Goal: Task Accomplishment & Management: Manage account settings

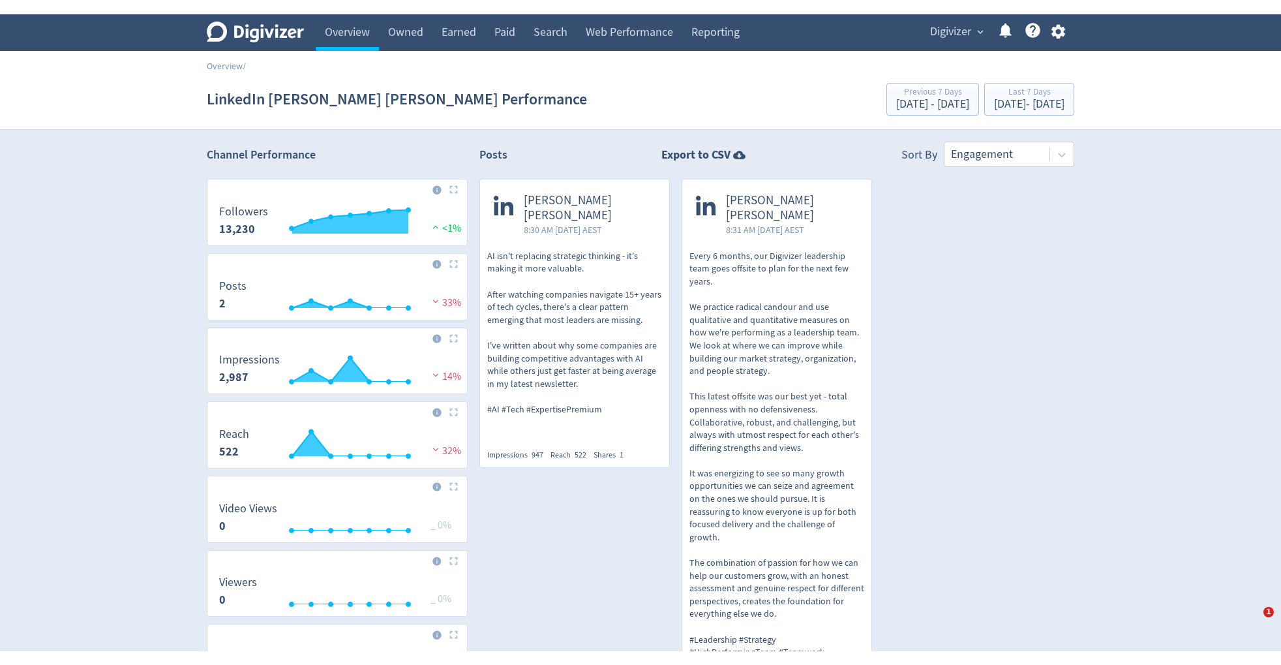
scroll to position [353, 0]
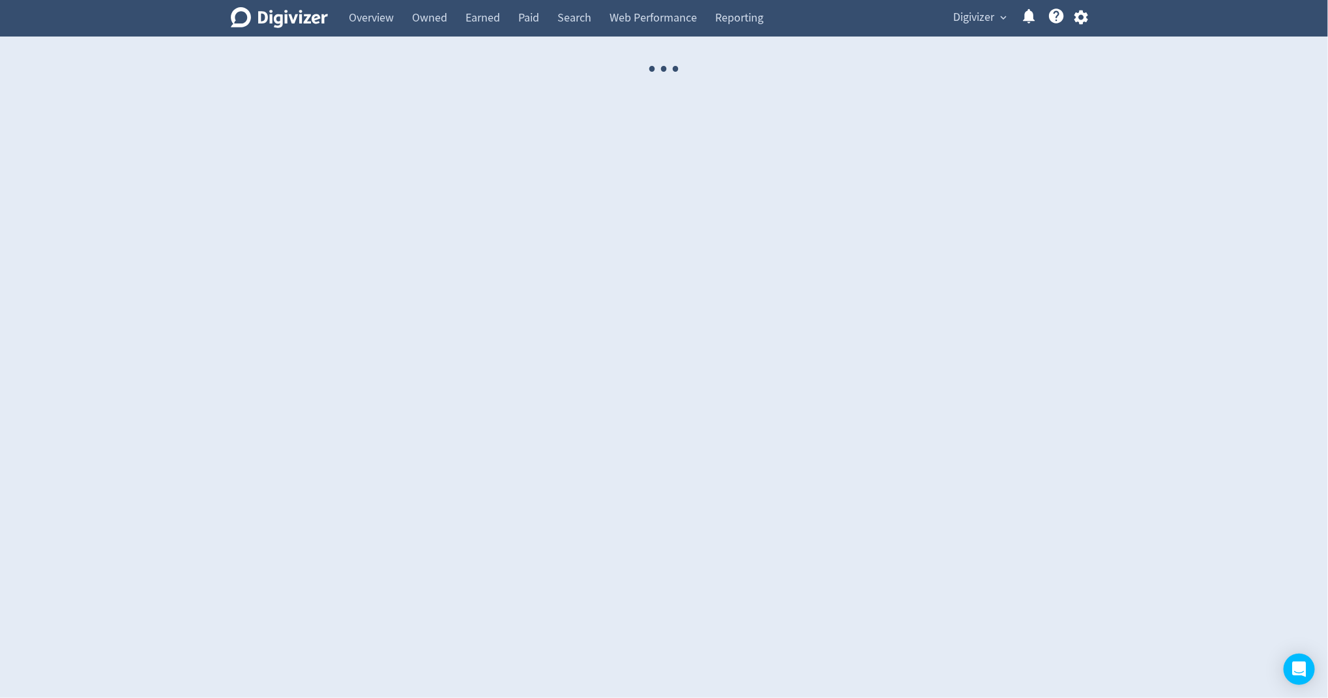
select select "USER"
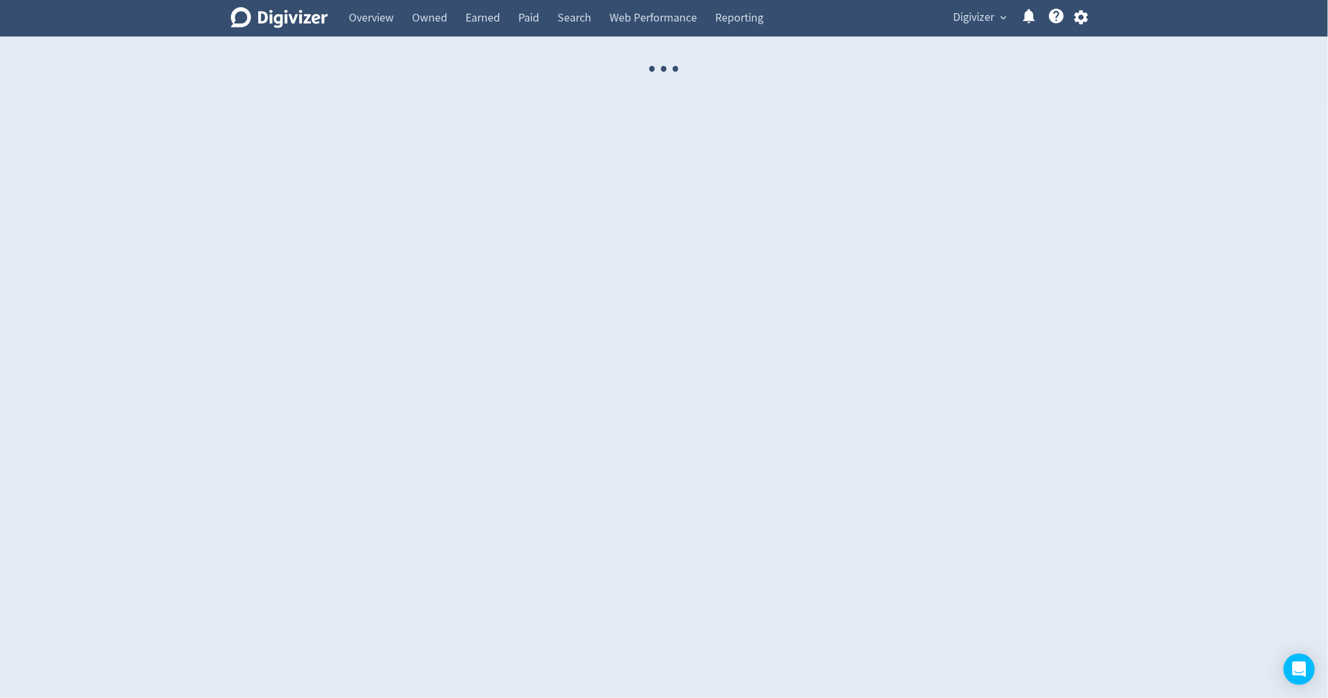
select select "USER"
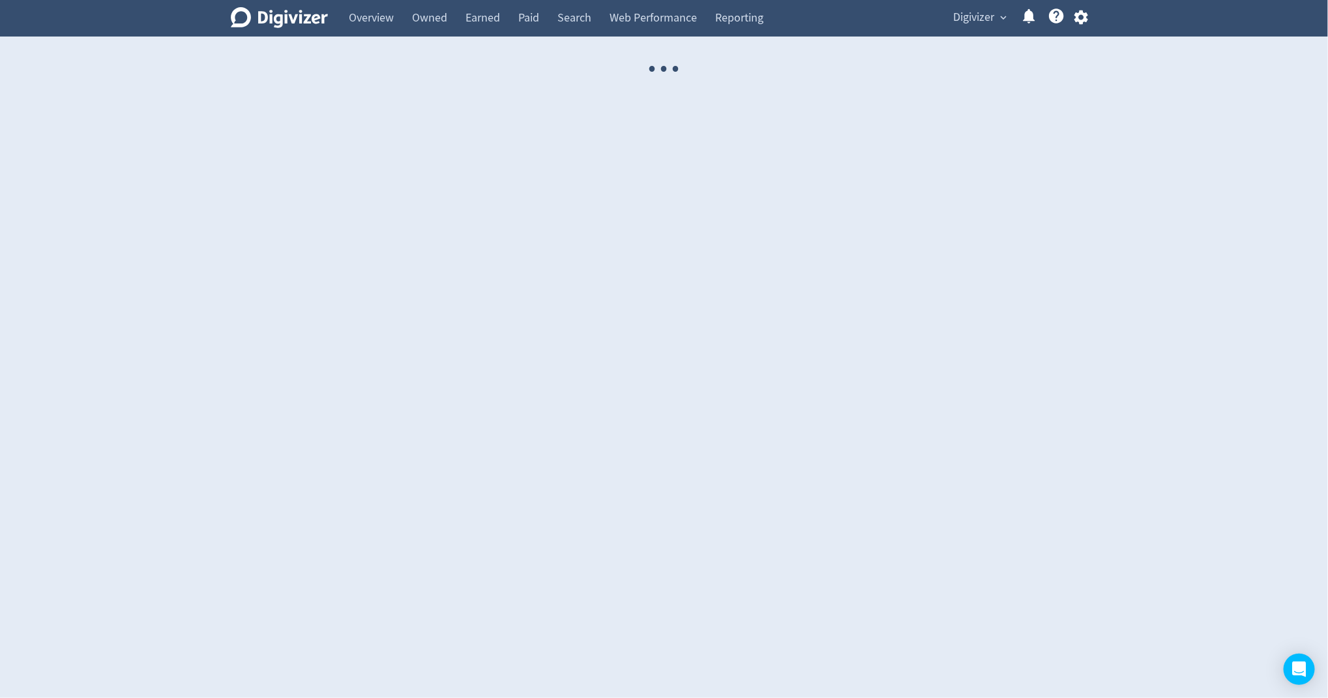
select select "USER"
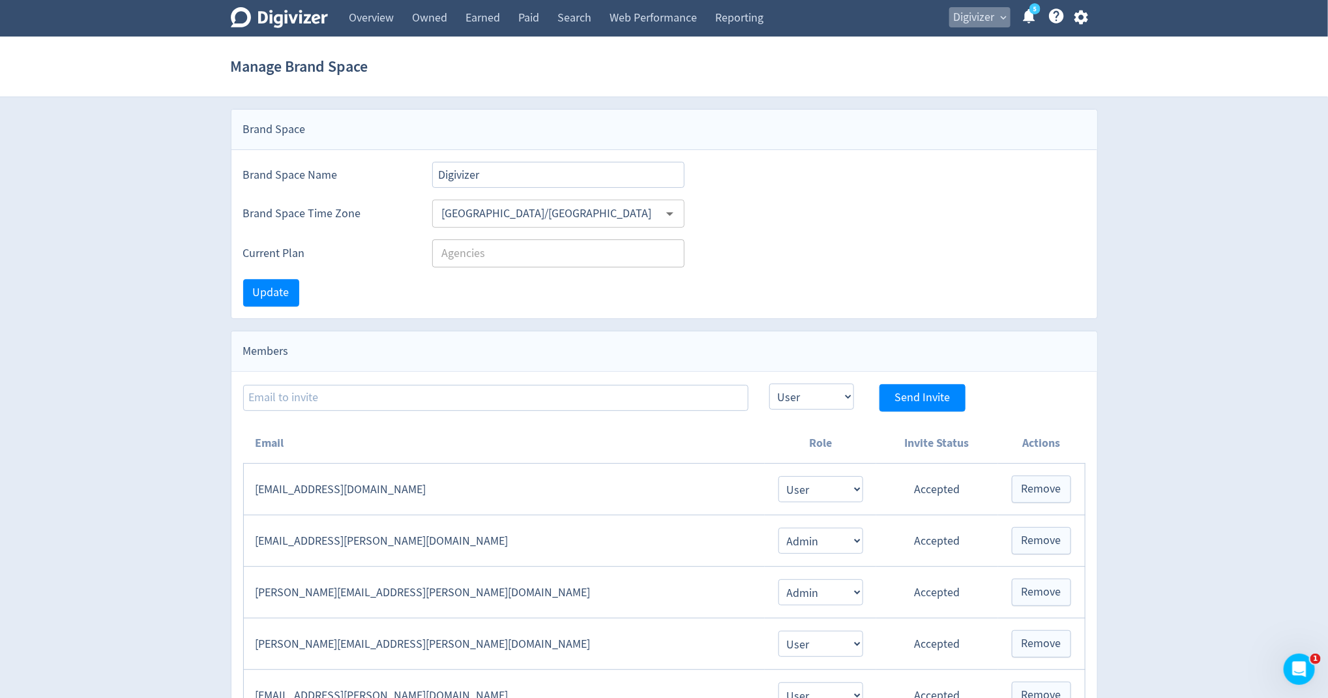
click at [957, 16] on span "Digivizer" at bounding box center [974, 17] width 41 height 21
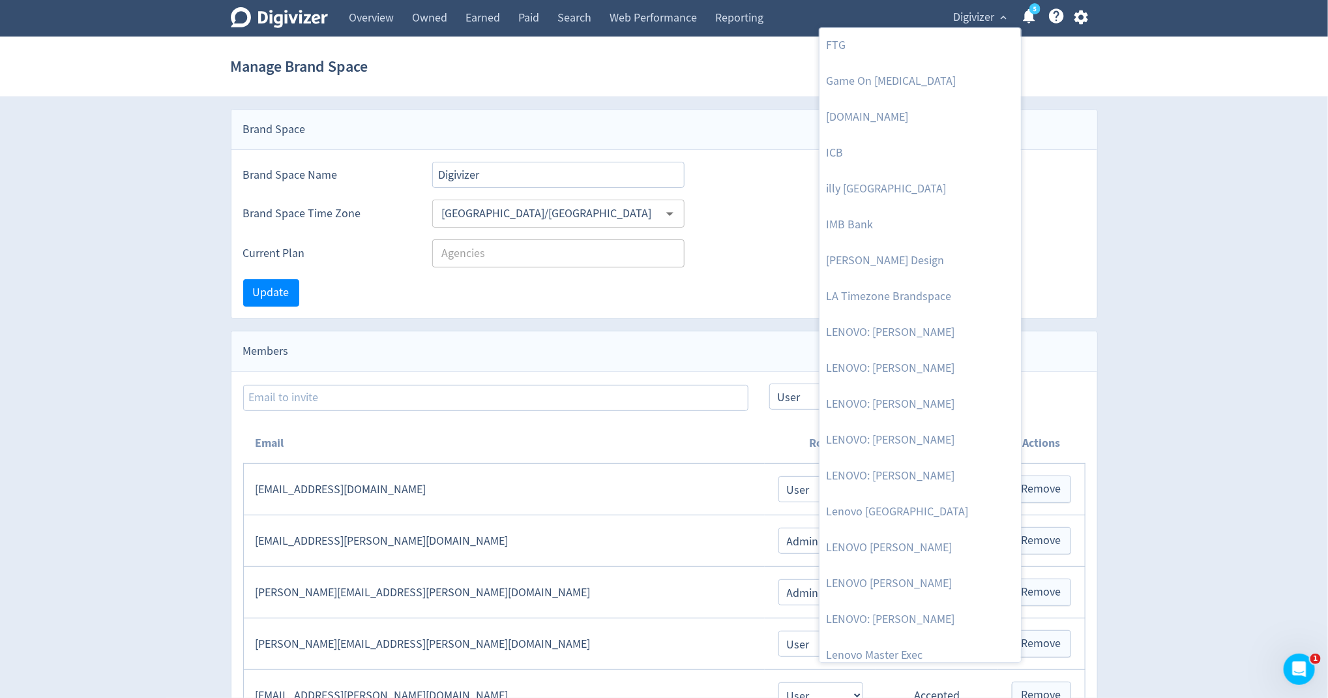
scroll to position [541, 0]
click at [927, 578] on link "LENOVO [PERSON_NAME]" at bounding box center [921, 581] width 202 height 36
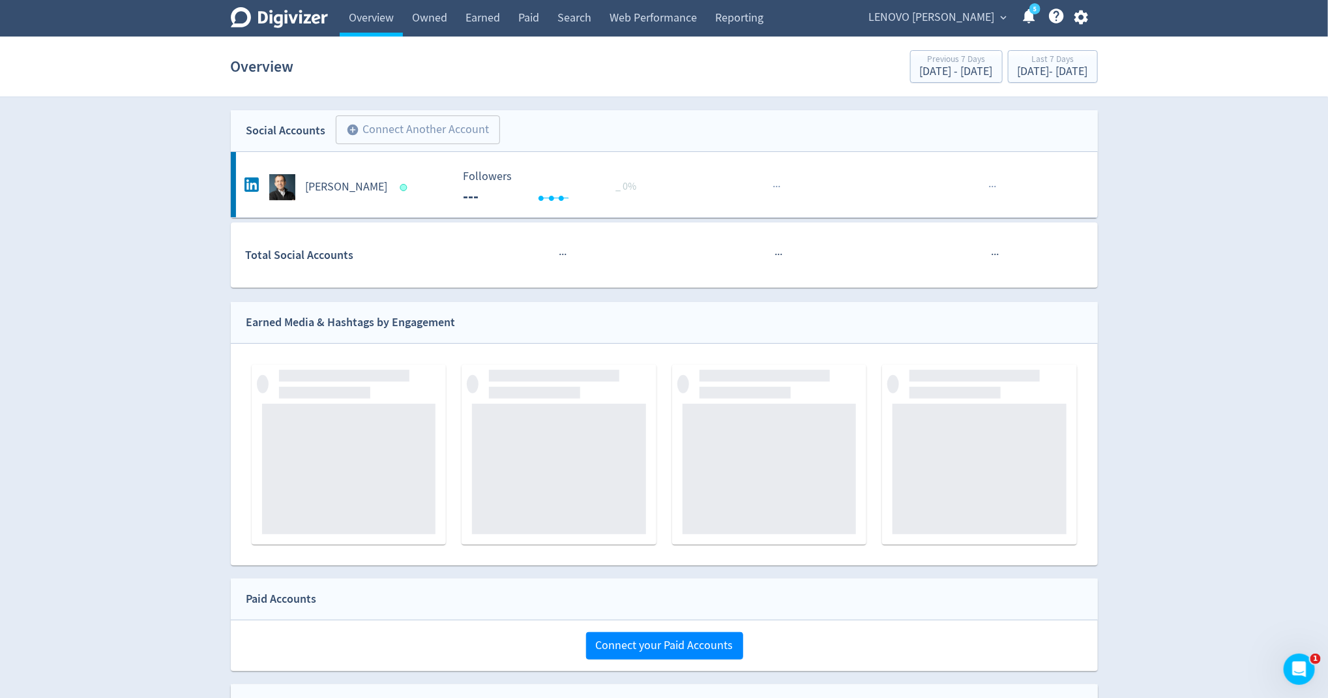
click at [963, 25] on span "LENOVO [PERSON_NAME]" at bounding box center [932, 17] width 126 height 21
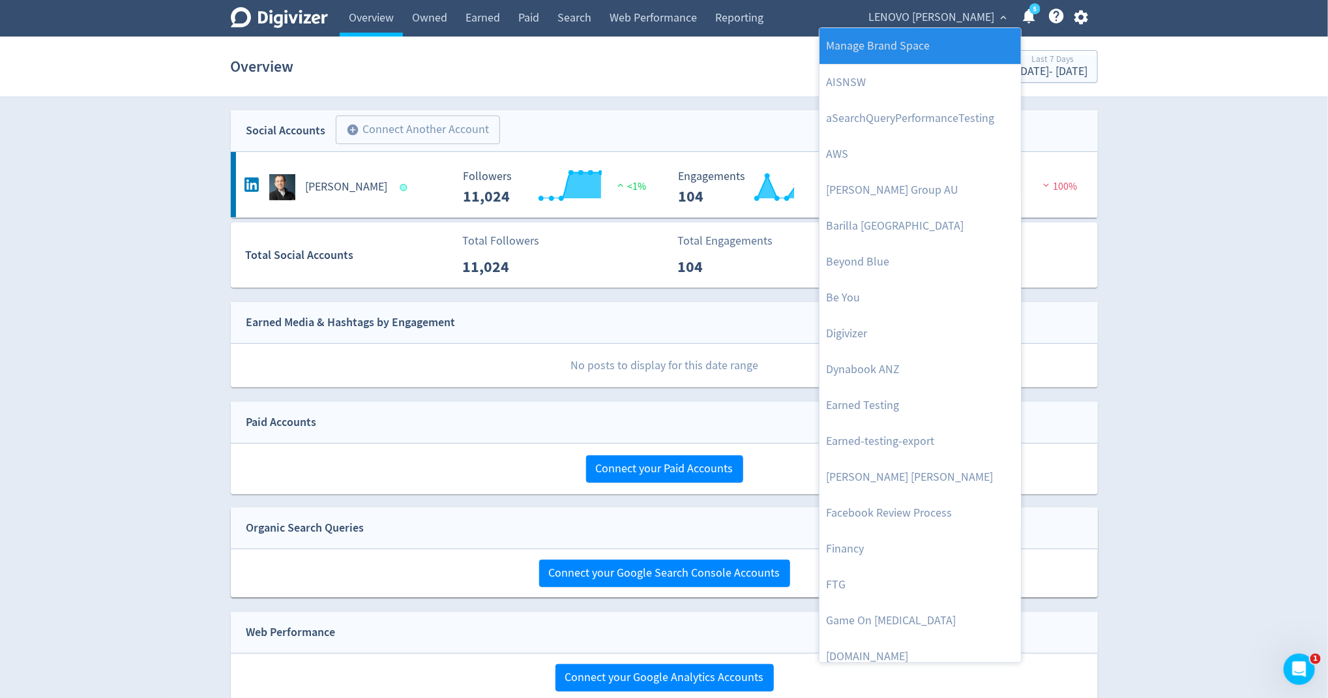
click at [951, 39] on link "Manage Brand Space" at bounding box center [921, 46] width 202 height 36
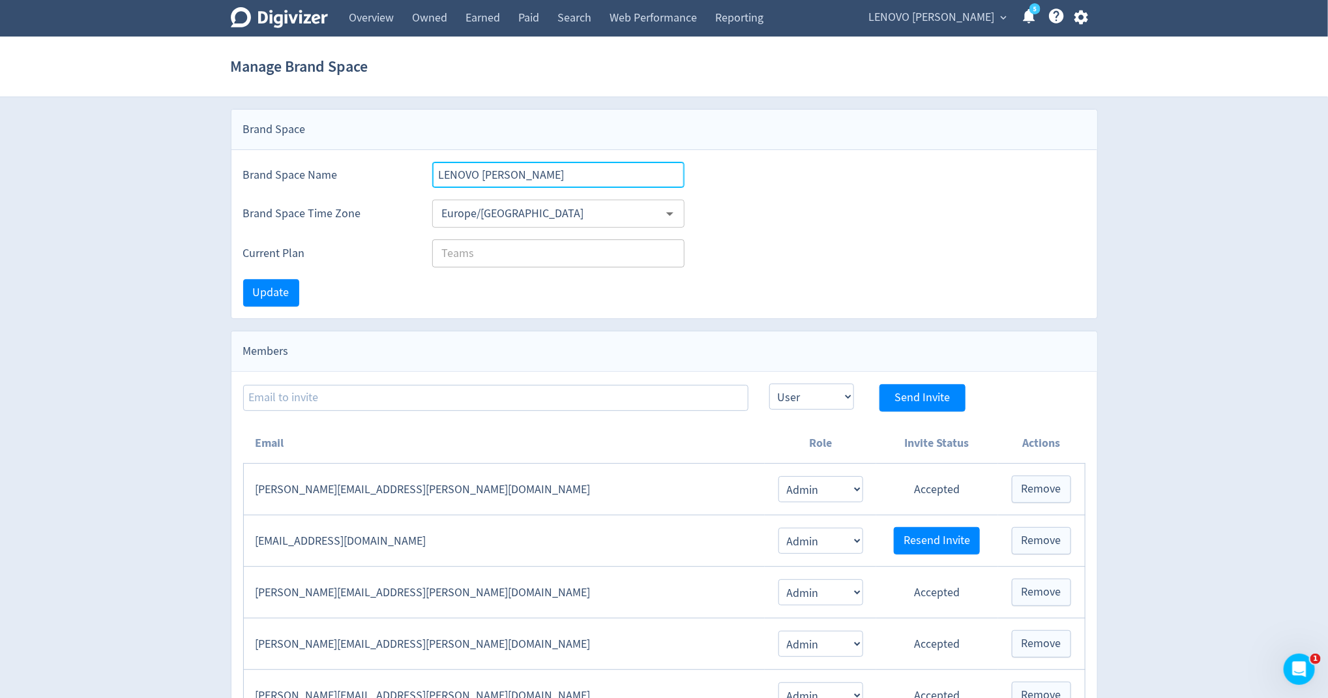
click at [676, 170] on input "LENOVO [PERSON_NAME]" at bounding box center [558, 175] width 253 height 26
click at [938, 24] on span "LENOVO [PERSON_NAME]" at bounding box center [932, 17] width 126 height 21
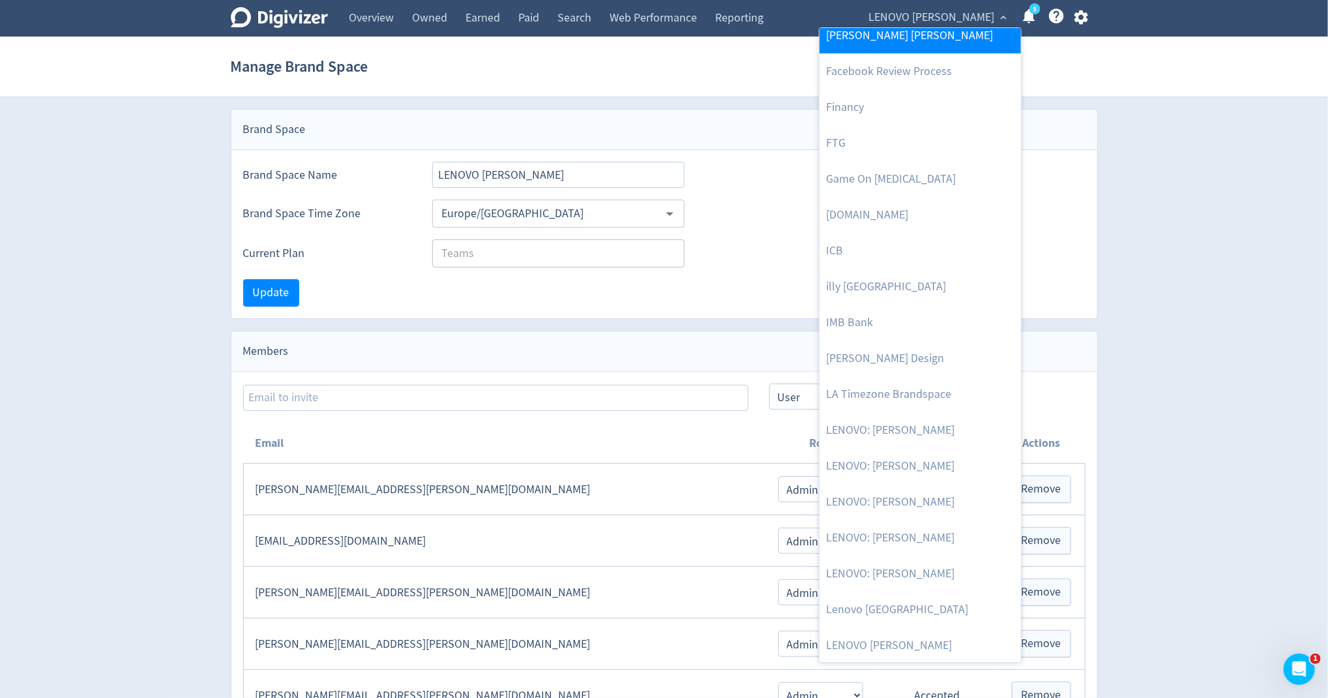
scroll to position [452, 0]
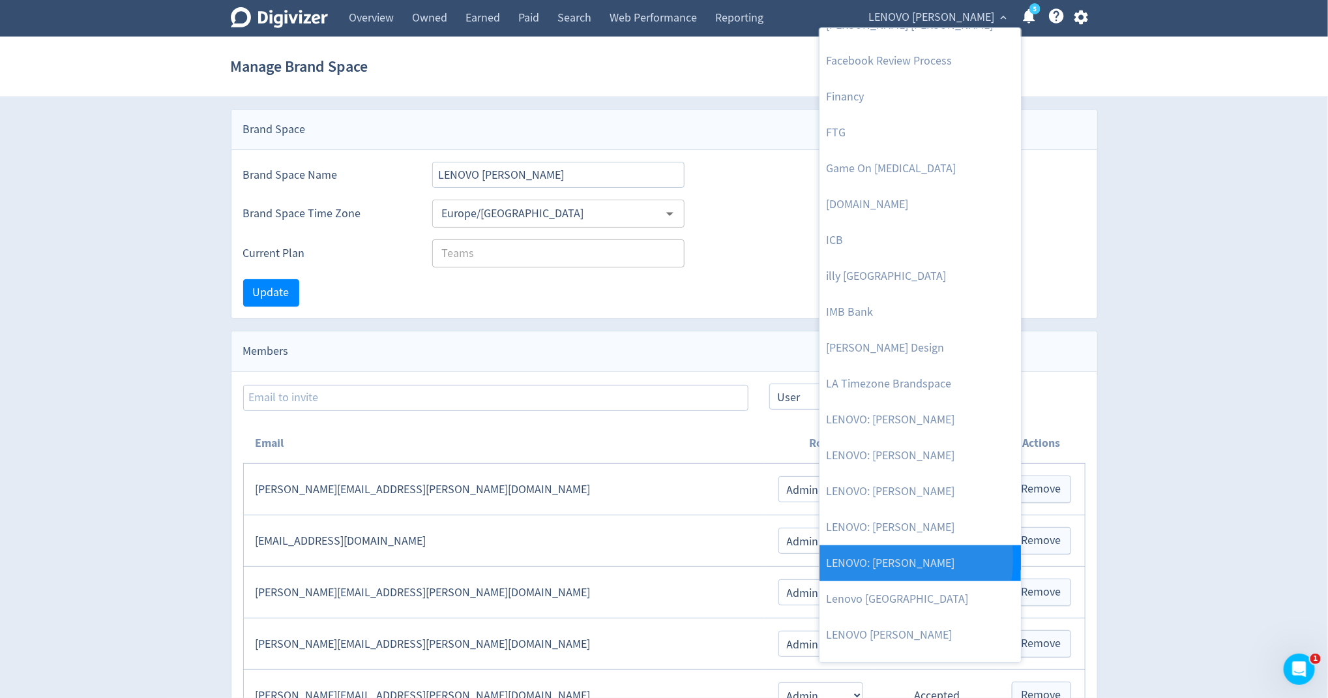
click at [876, 558] on link "LENOVO: [PERSON_NAME]" at bounding box center [921, 563] width 202 height 36
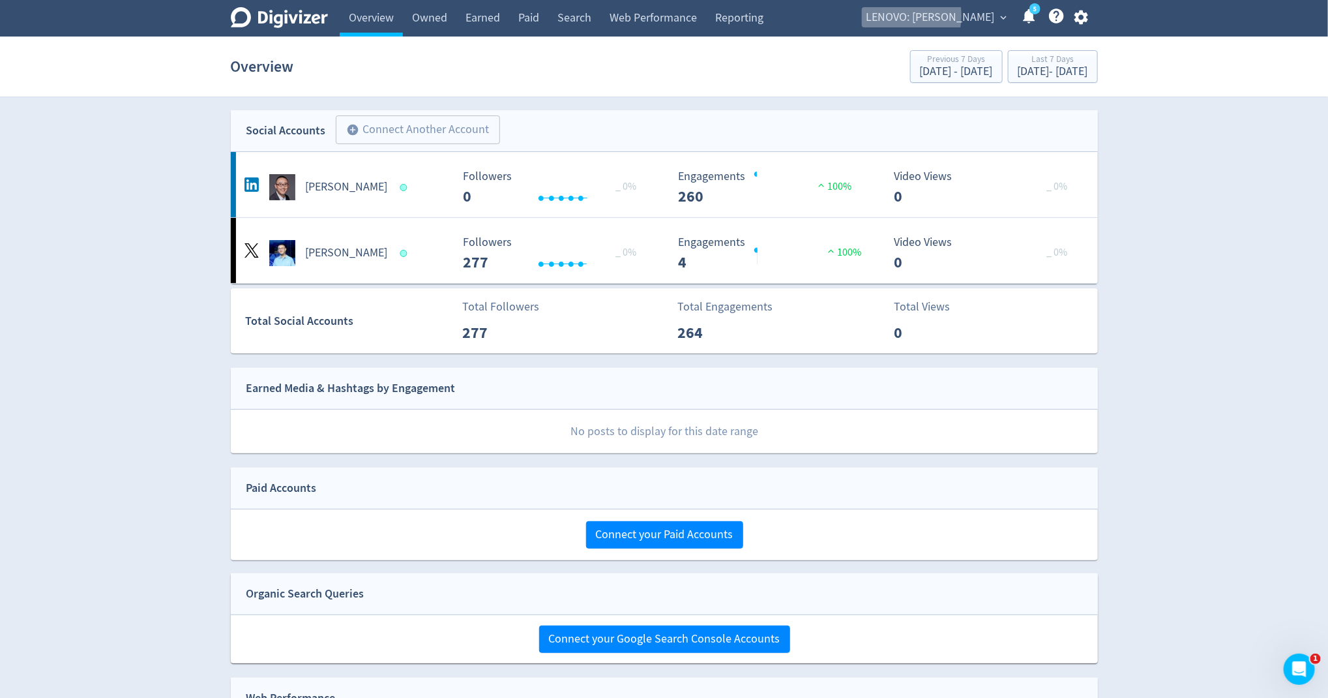
click at [933, 16] on span "LENOVO: [PERSON_NAME]" at bounding box center [931, 17] width 128 height 21
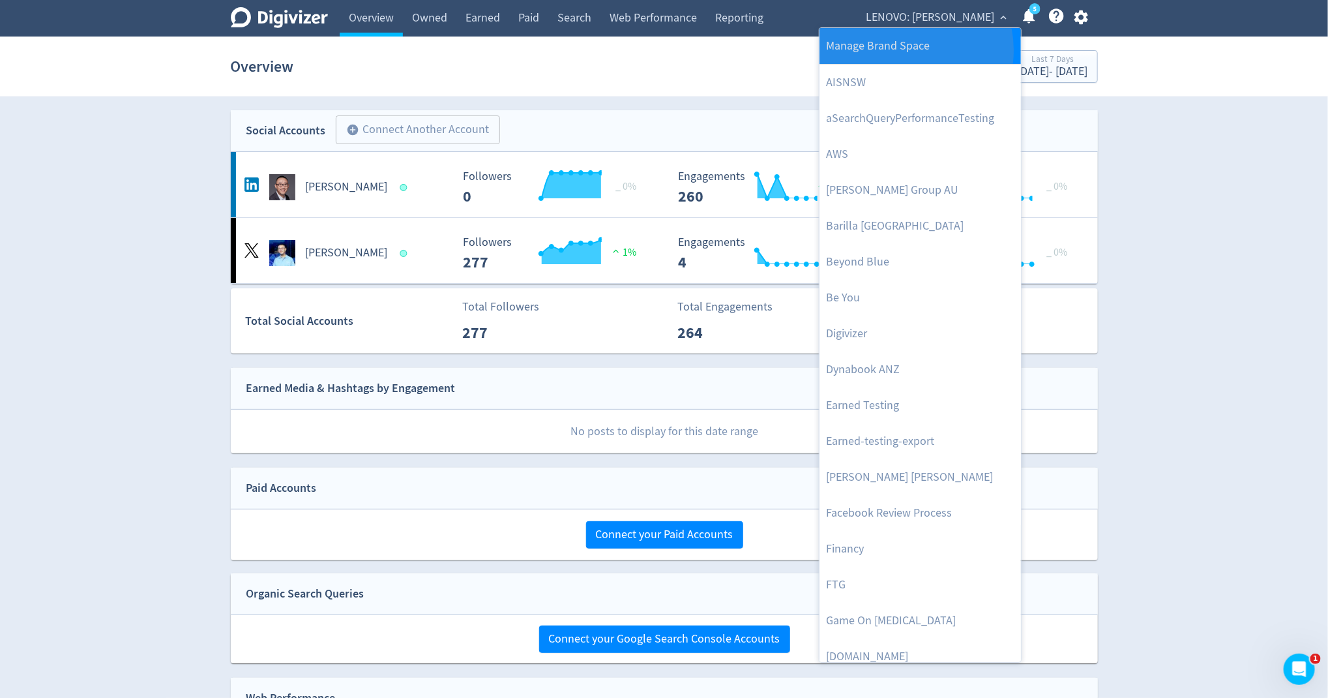
click at [903, 50] on link "Manage Brand Space" at bounding box center [921, 46] width 202 height 36
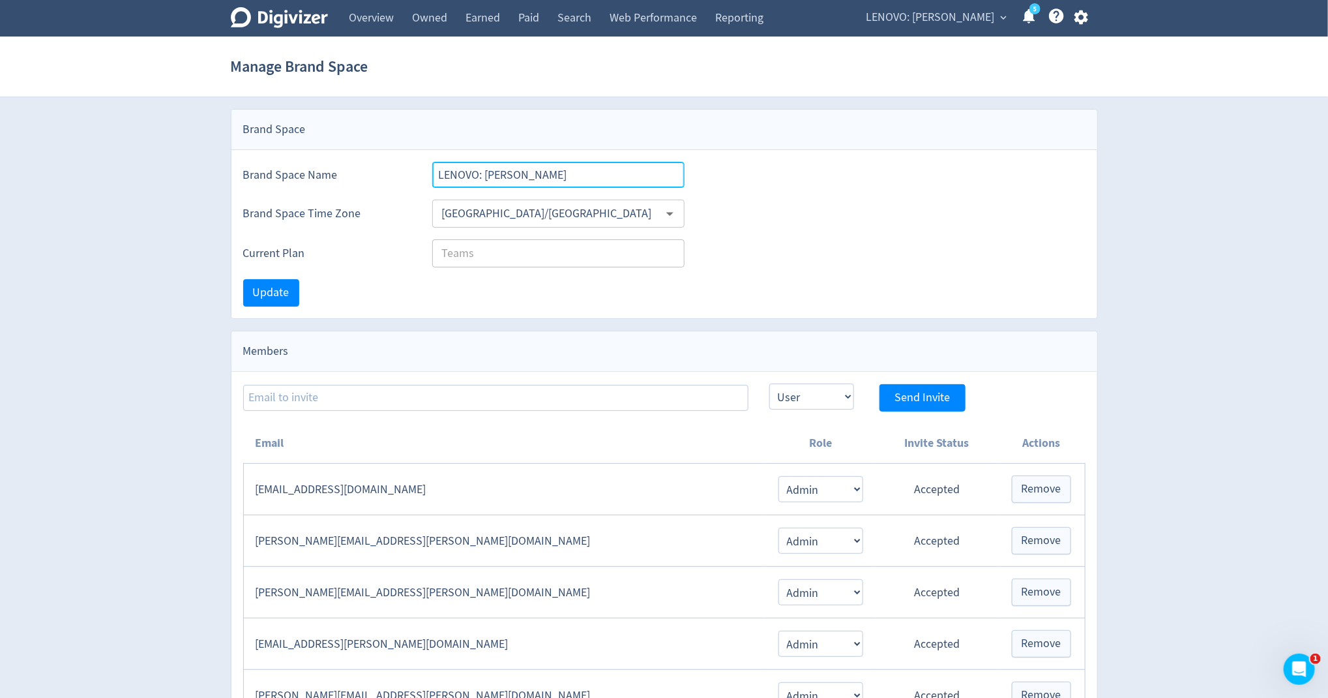
click at [628, 179] on input "LENOVO: [PERSON_NAME]" at bounding box center [558, 175] width 253 height 26
click at [951, 22] on span "LENOVO: [PERSON_NAME]" at bounding box center [931, 17] width 128 height 21
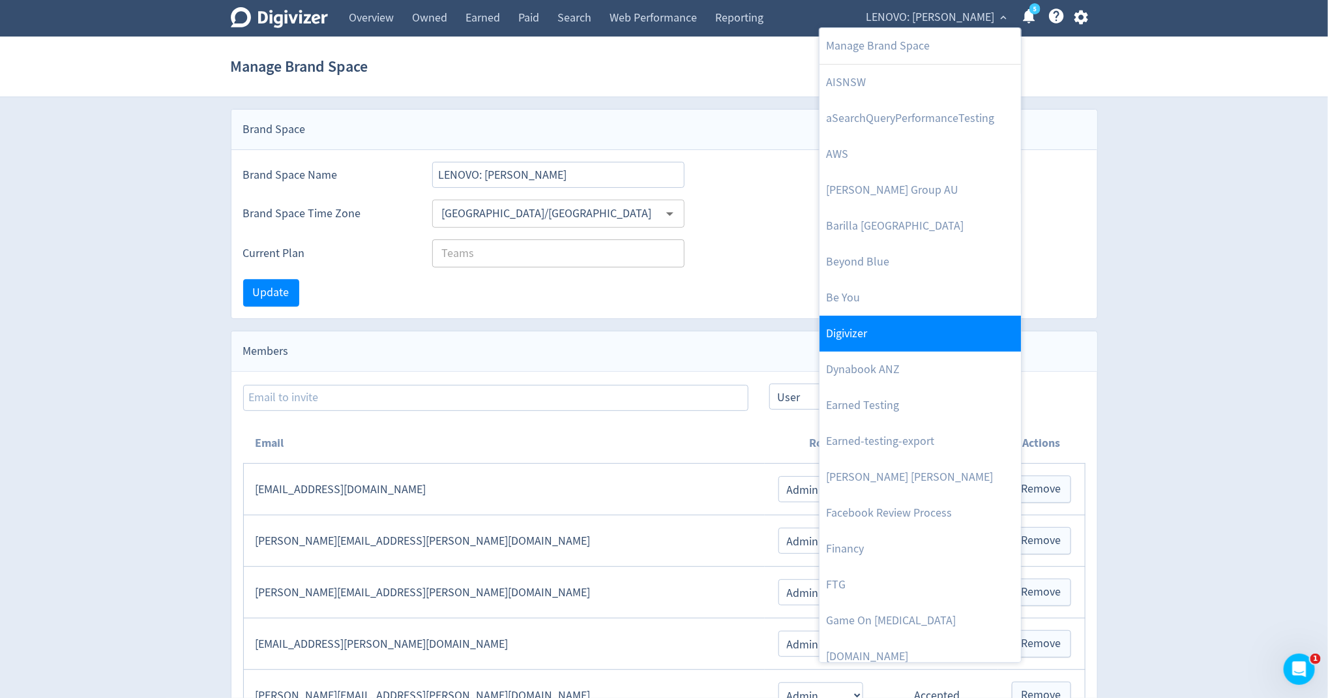
click at [933, 323] on link "Digivizer" at bounding box center [921, 334] width 202 height 36
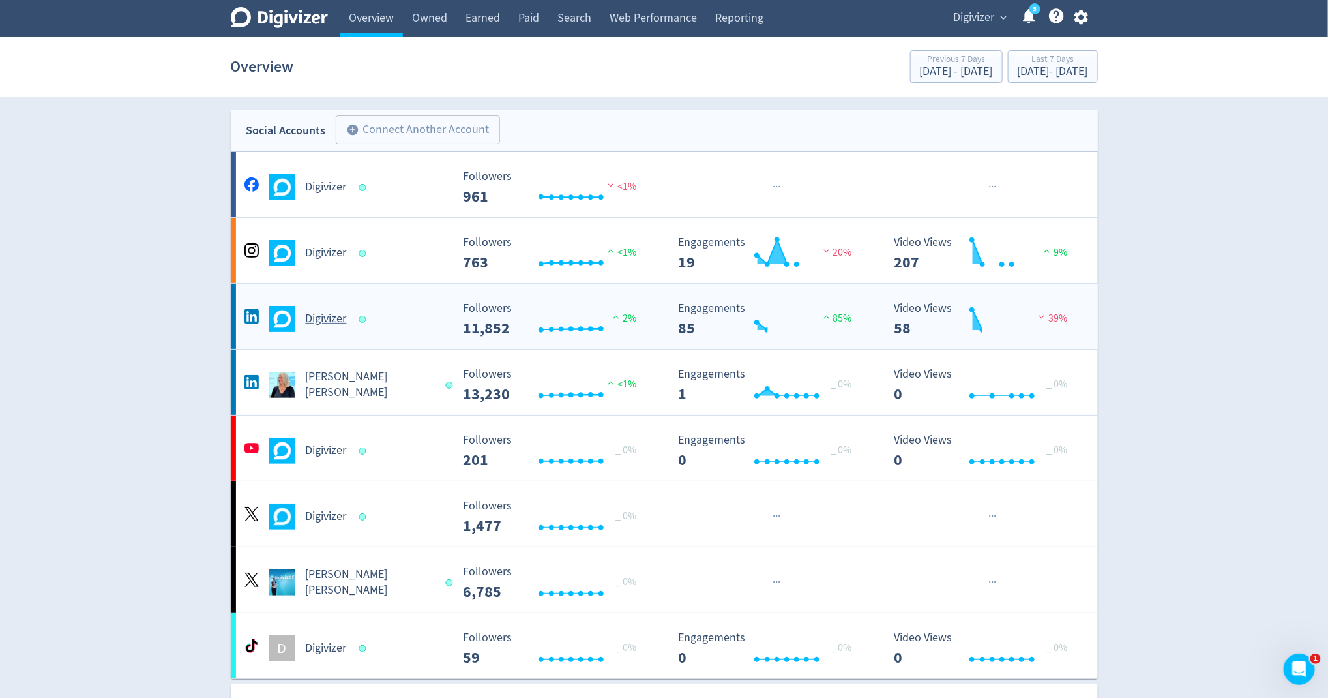
click at [363, 314] on span at bounding box center [364, 318] width 19 height 13
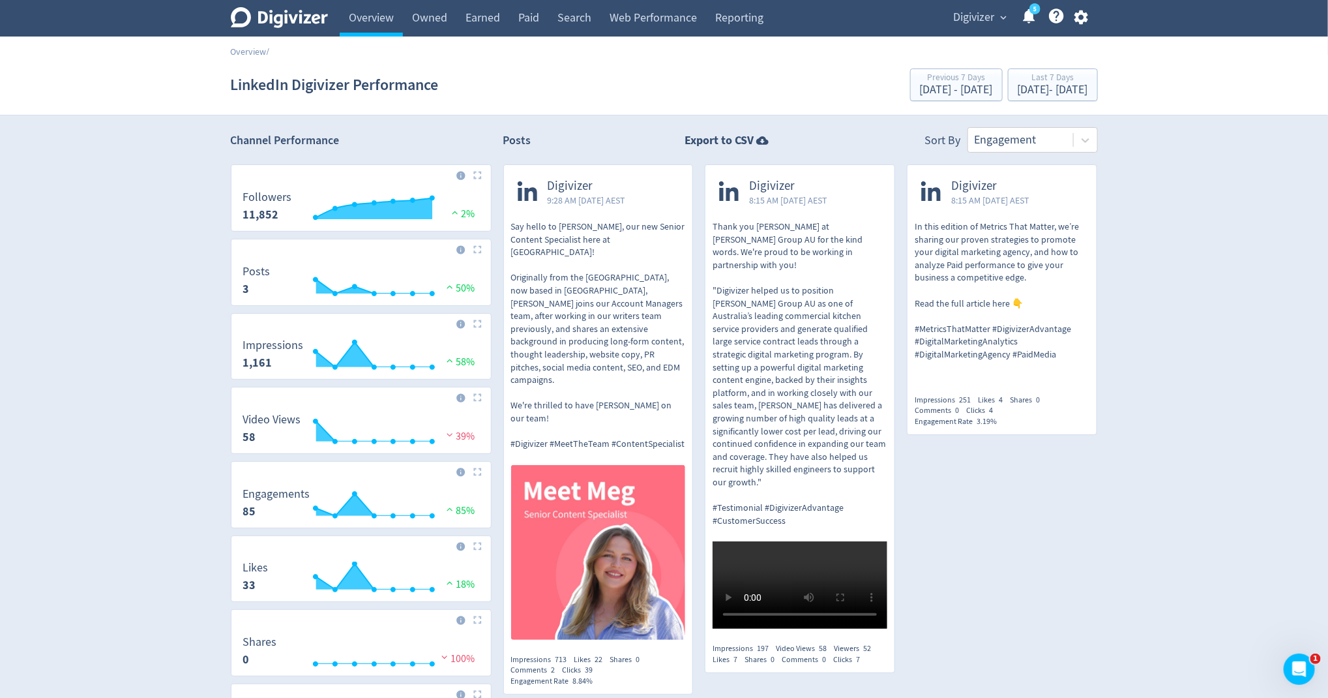
click at [301, 20] on icon at bounding box center [279, 17] width 97 height 21
click at [363, 19] on link "Overview" at bounding box center [371, 18] width 63 height 37
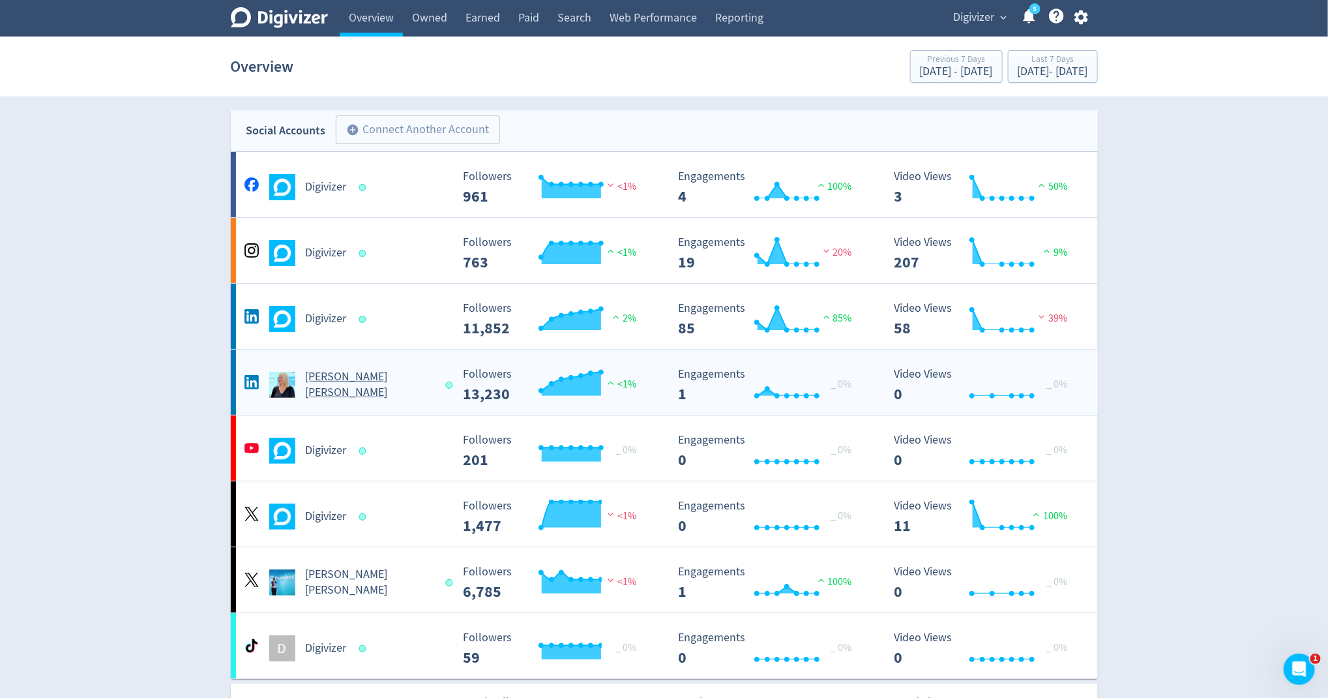
click at [335, 388] on h5 "[PERSON_NAME] [PERSON_NAME]" at bounding box center [370, 384] width 128 height 31
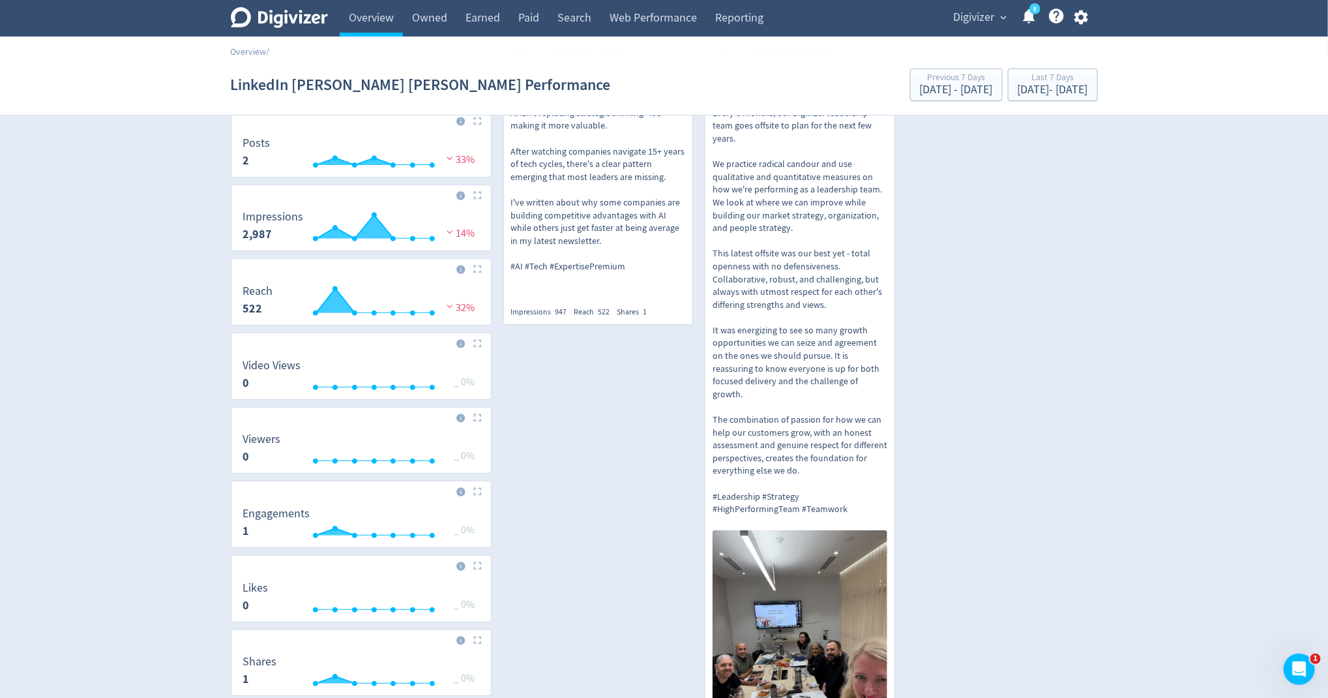
scroll to position [320, 0]
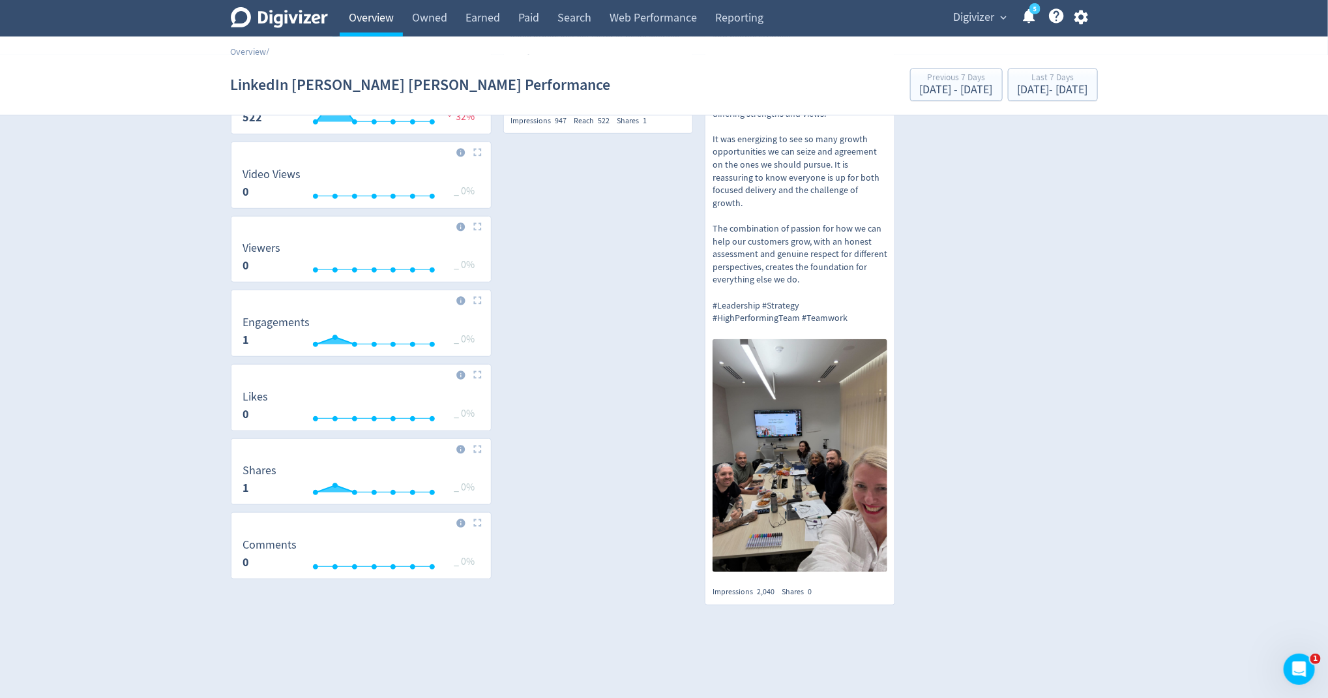
click at [391, 23] on link "Overview" at bounding box center [371, 18] width 63 height 37
